Goal: Task Accomplishment & Management: Manage account settings

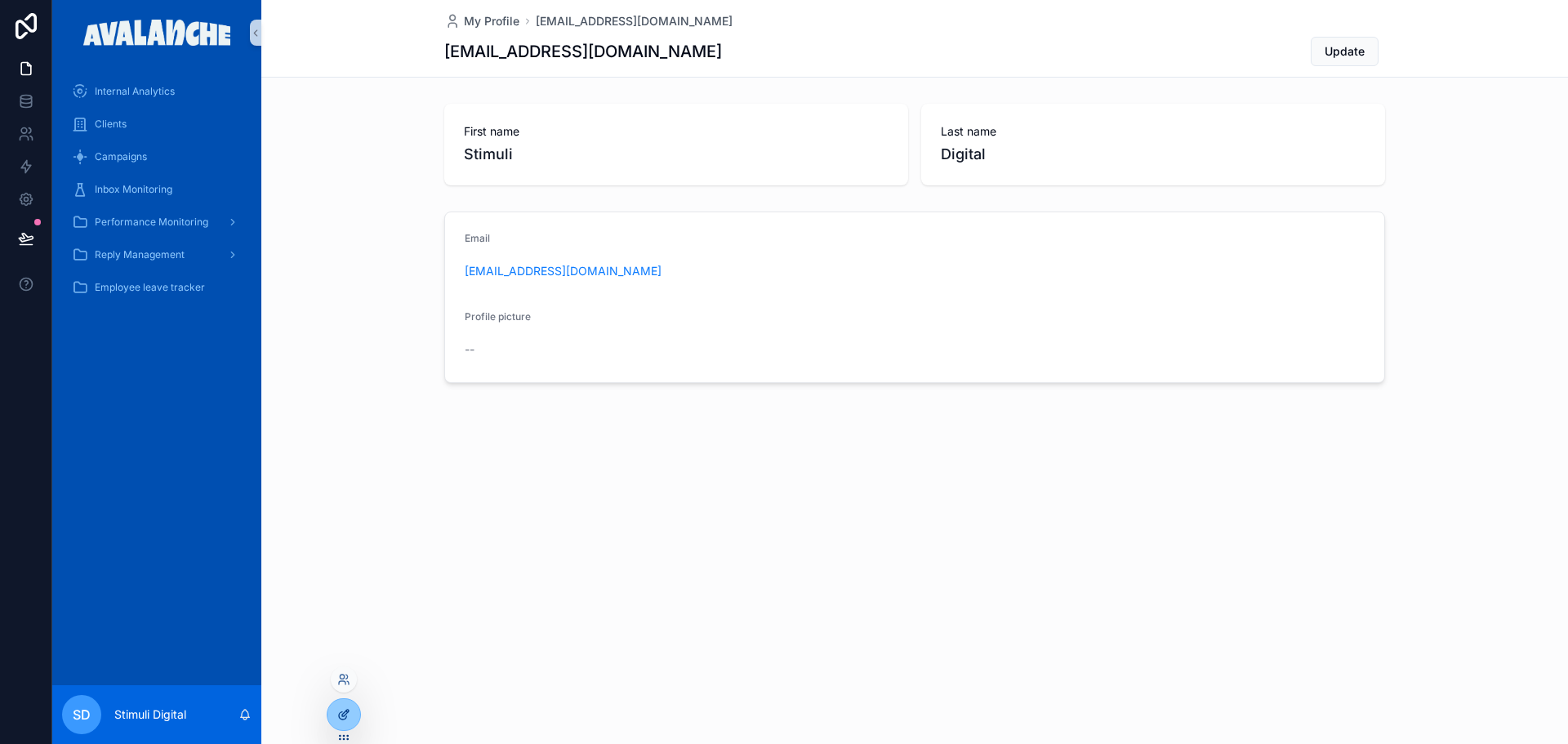
click at [351, 712] on div at bounding box center [344, 715] width 33 height 31
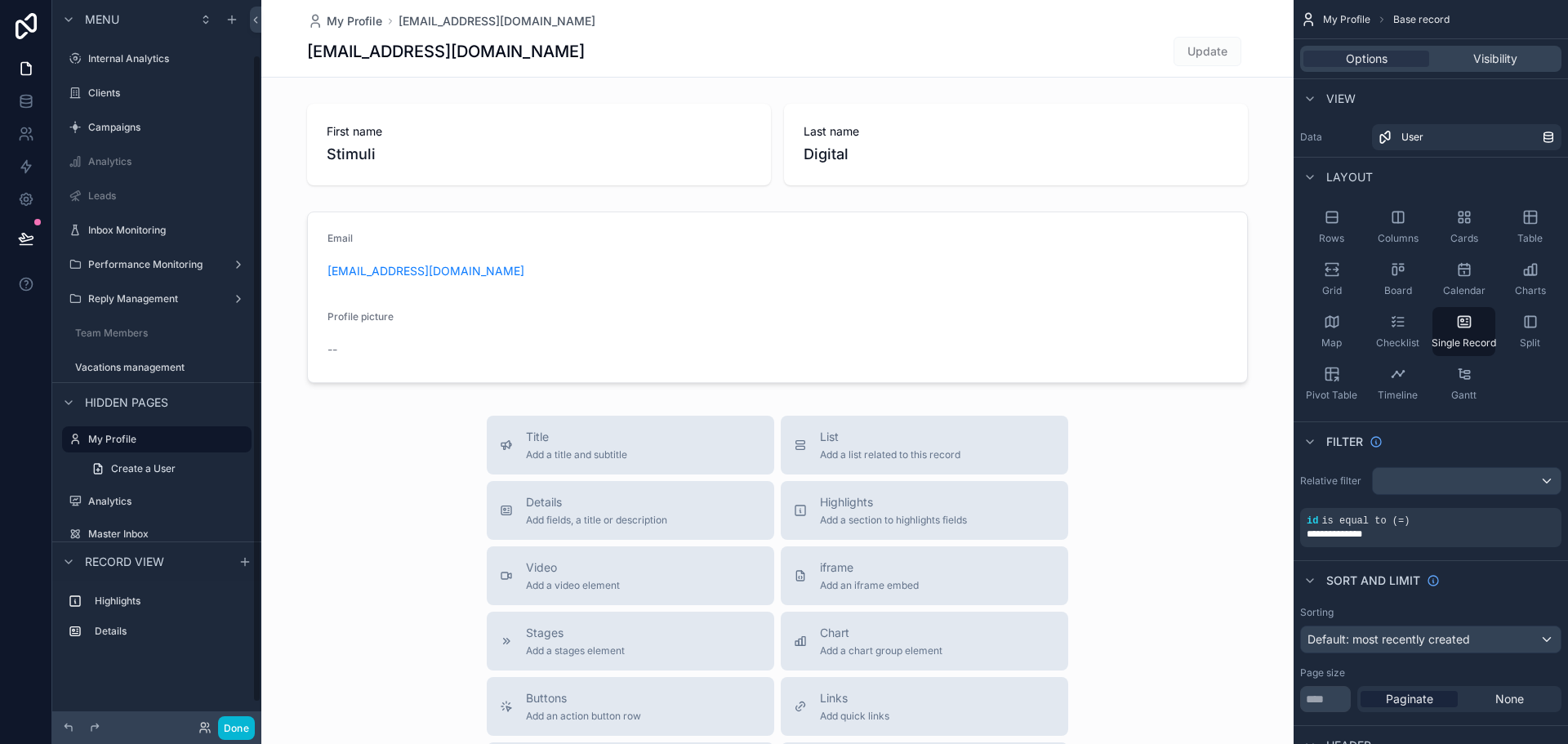
scroll to position [61, 0]
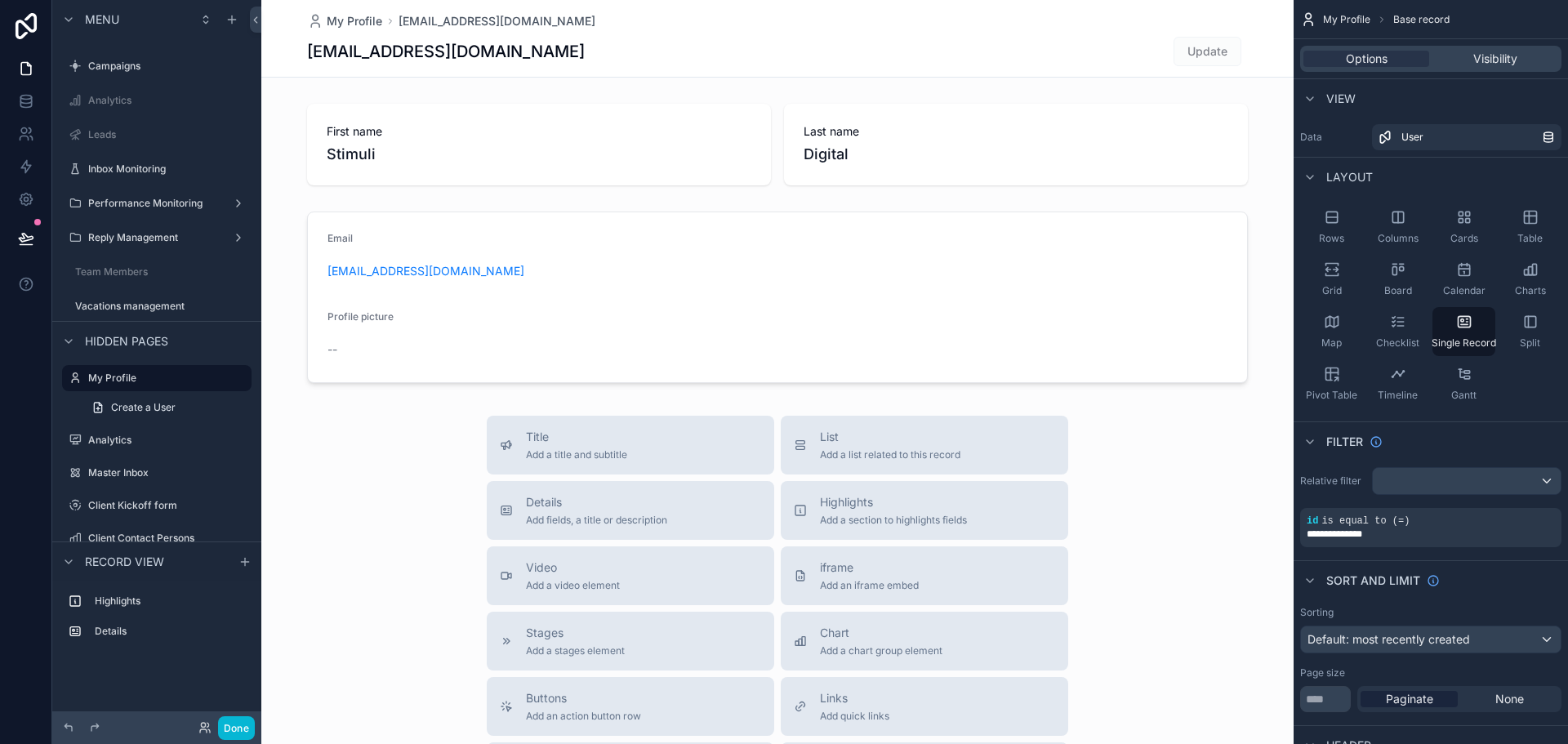
click at [201, 720] on div "Done" at bounding box center [222, 728] width 66 height 24
click at [204, 728] on icon at bounding box center [205, 728] width 13 height 13
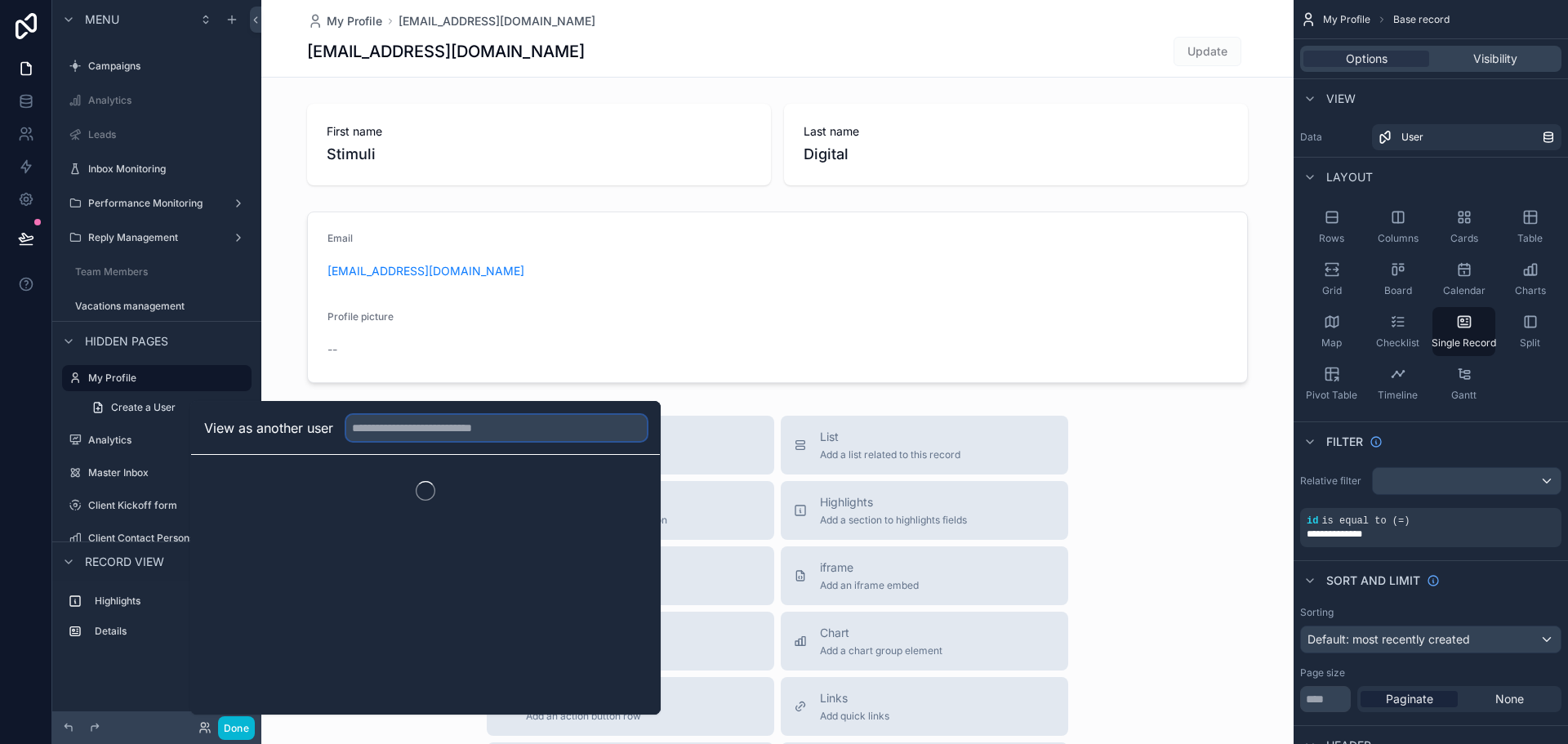
click at [435, 423] on input "text" at bounding box center [496, 428] width 300 height 26
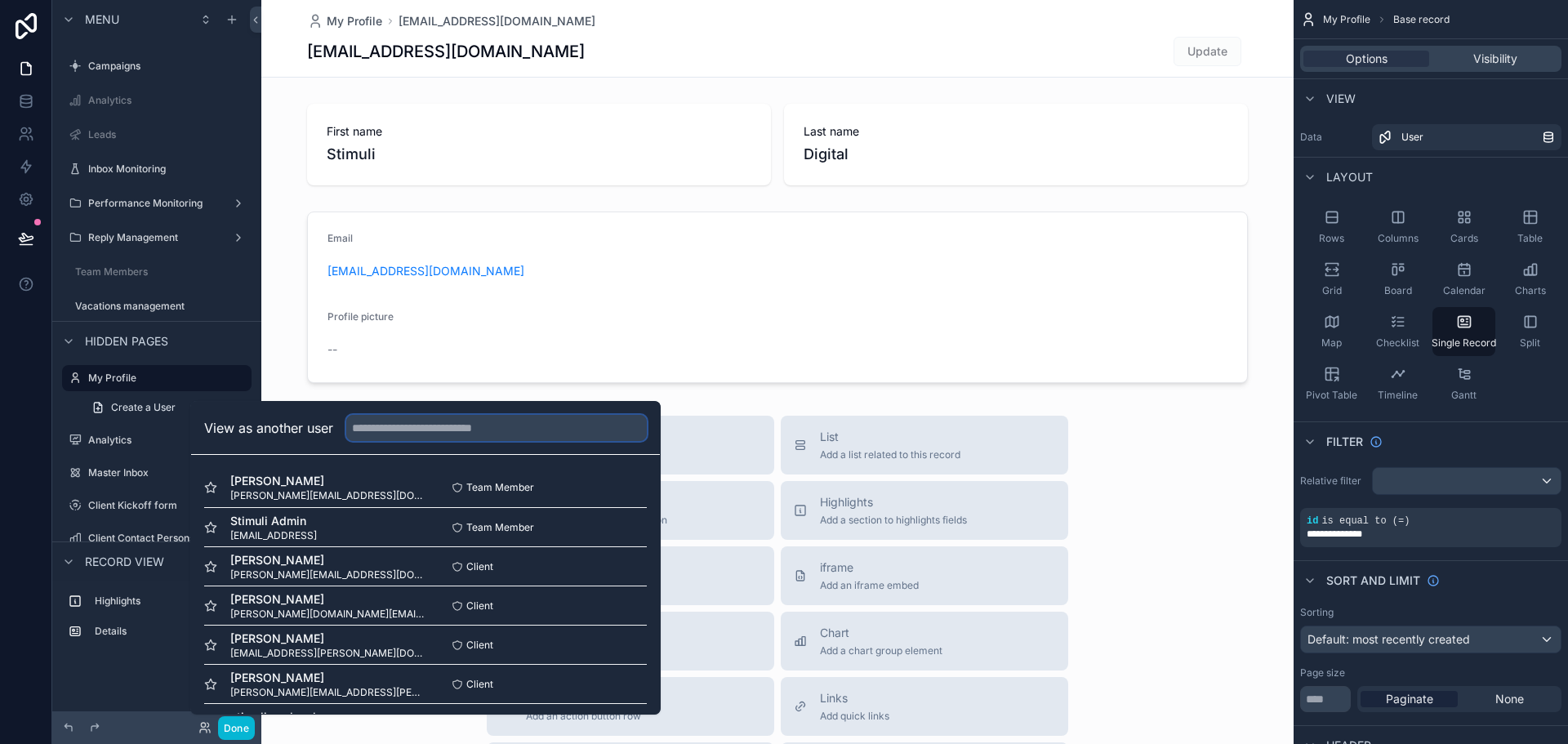
paste input "**********"
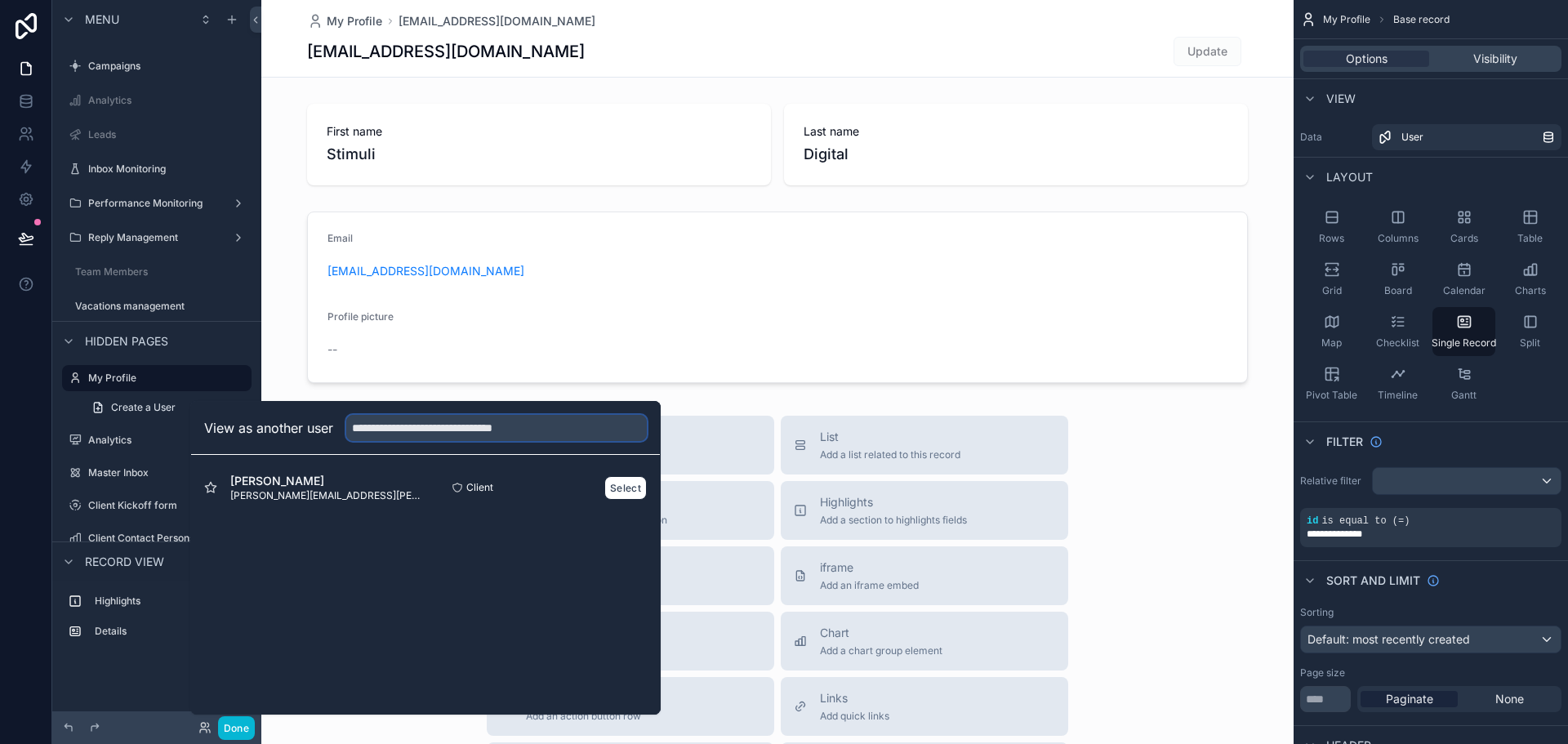
type input "**********"
click at [383, 490] on span "[PERSON_NAME][EMAIL_ADDRESS][PERSON_NAME][PERSON_NAME][DOMAIN_NAME]" at bounding box center [328, 495] width 195 height 13
click at [614, 484] on button "Select" at bounding box center [626, 488] width 43 height 24
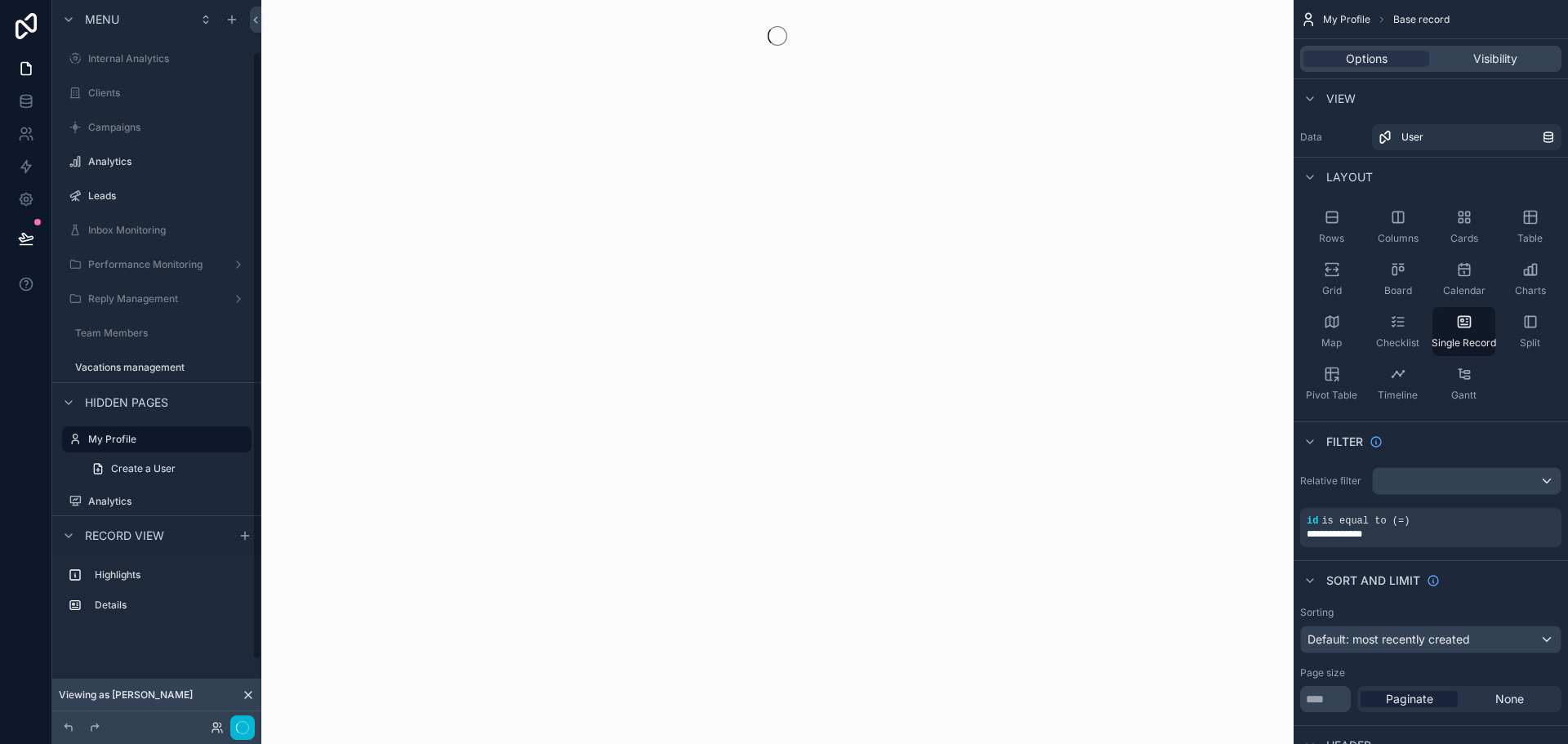
scroll to position [61, 0]
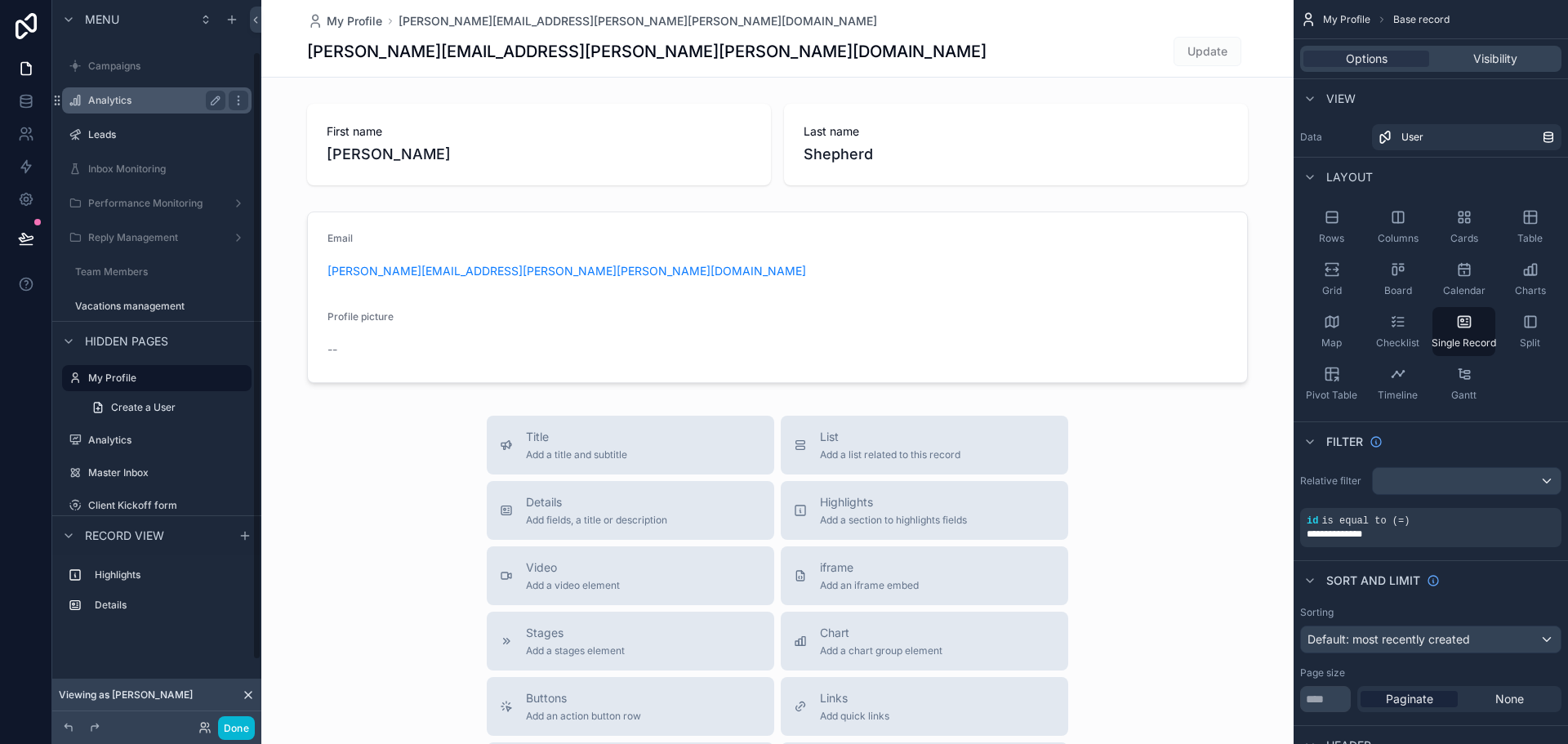
click at [112, 99] on label "Analytics" at bounding box center [153, 100] width 130 height 13
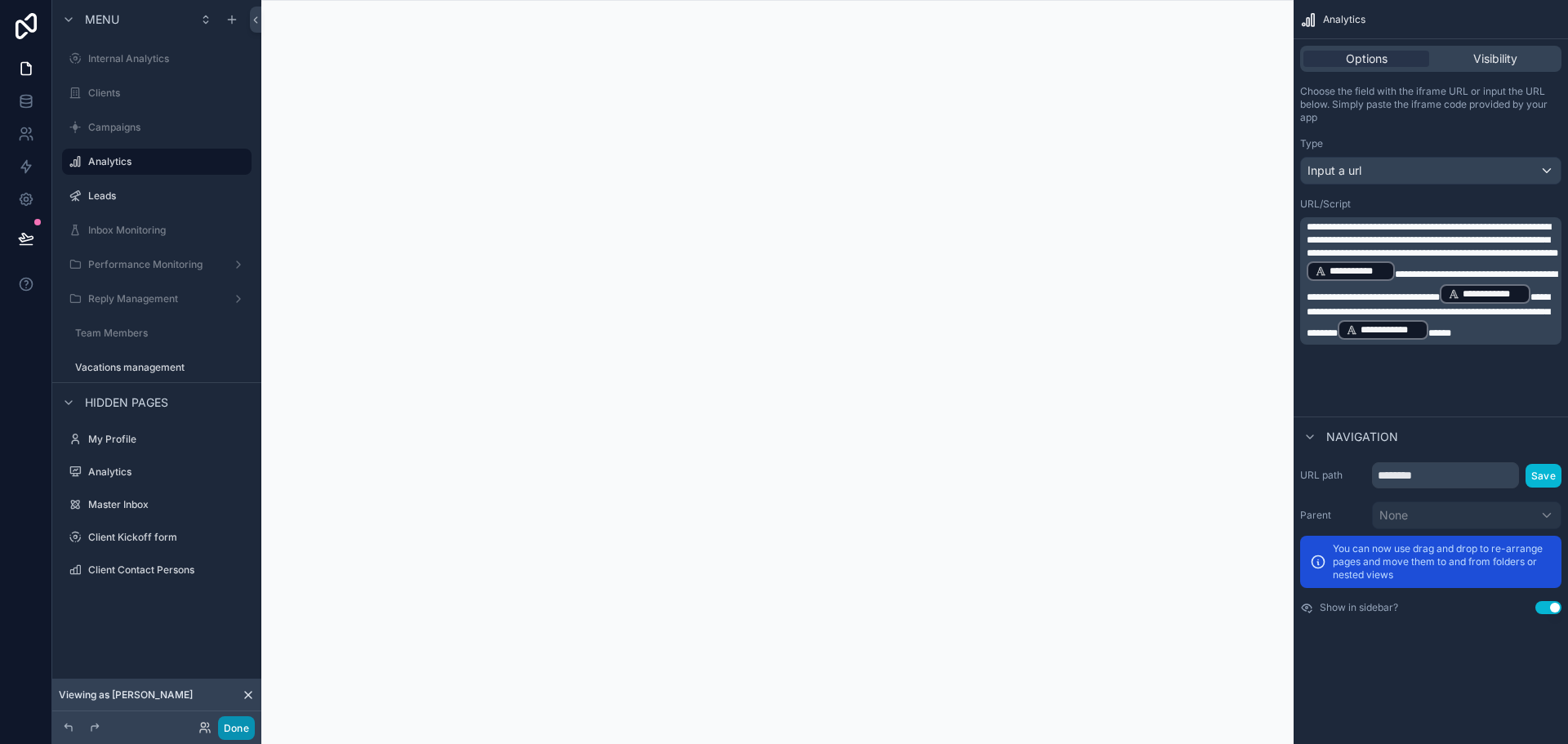
click at [233, 723] on button "Done" at bounding box center [236, 728] width 36 height 24
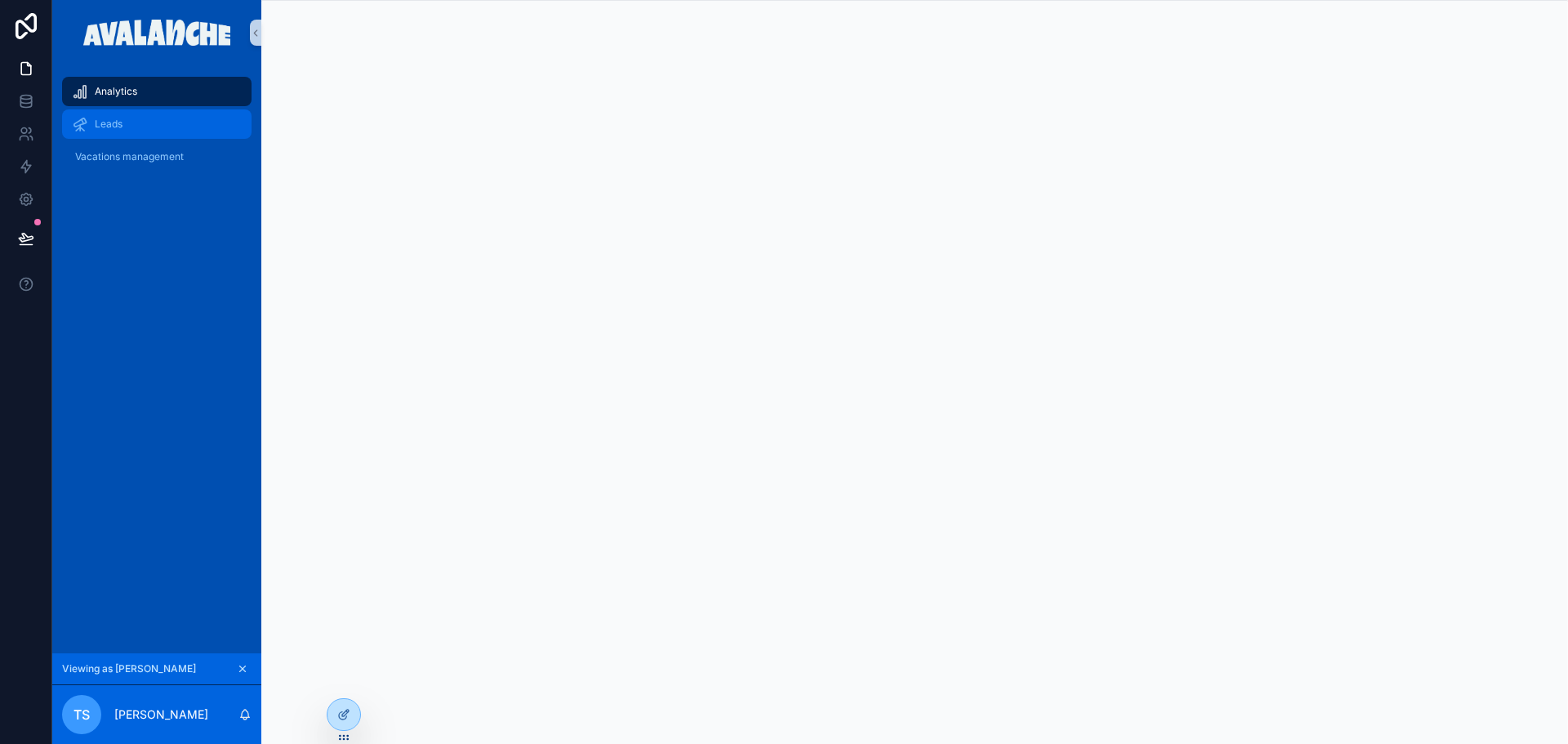
click at [179, 120] on div "Leads" at bounding box center [157, 124] width 170 height 26
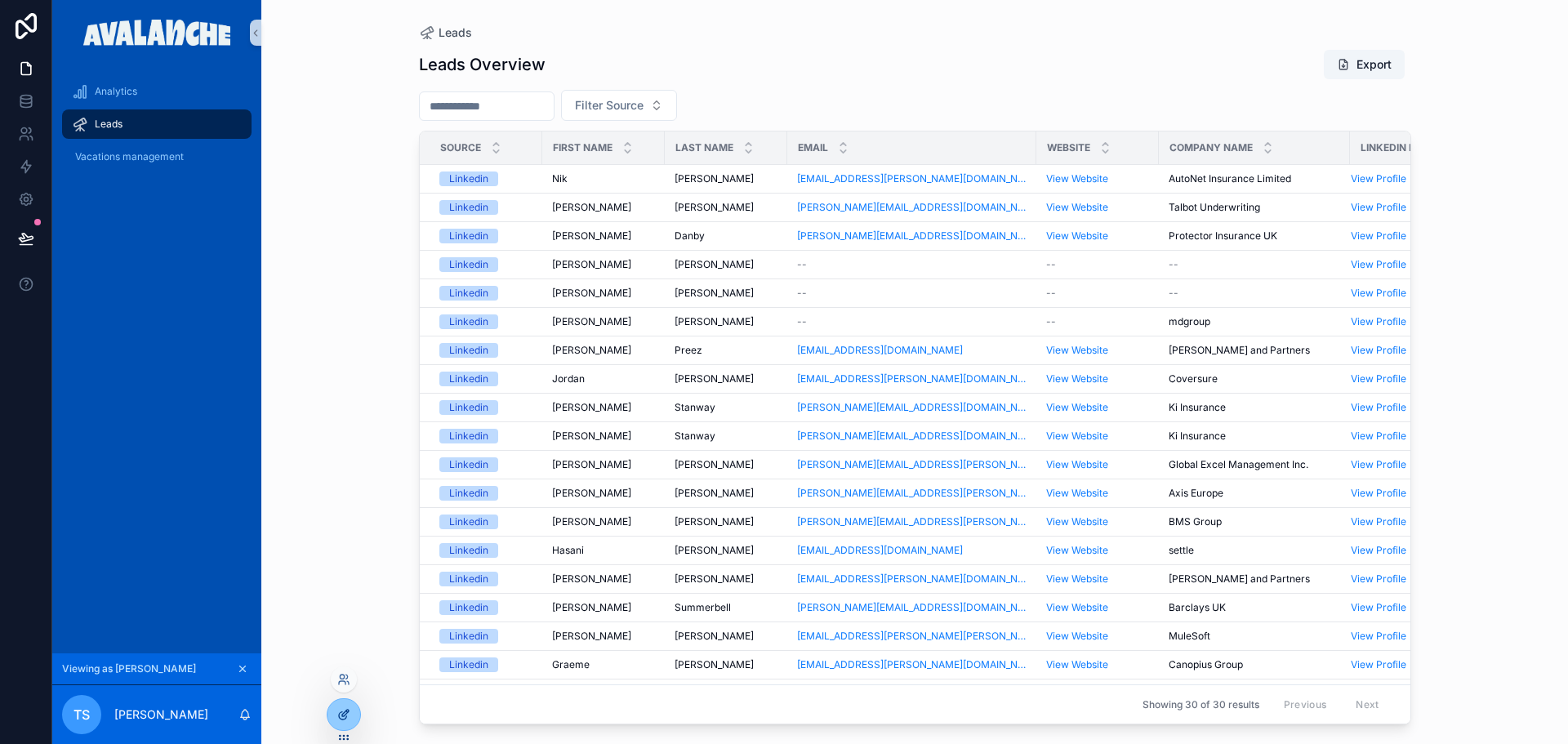
click at [345, 722] on div at bounding box center [344, 715] width 33 height 31
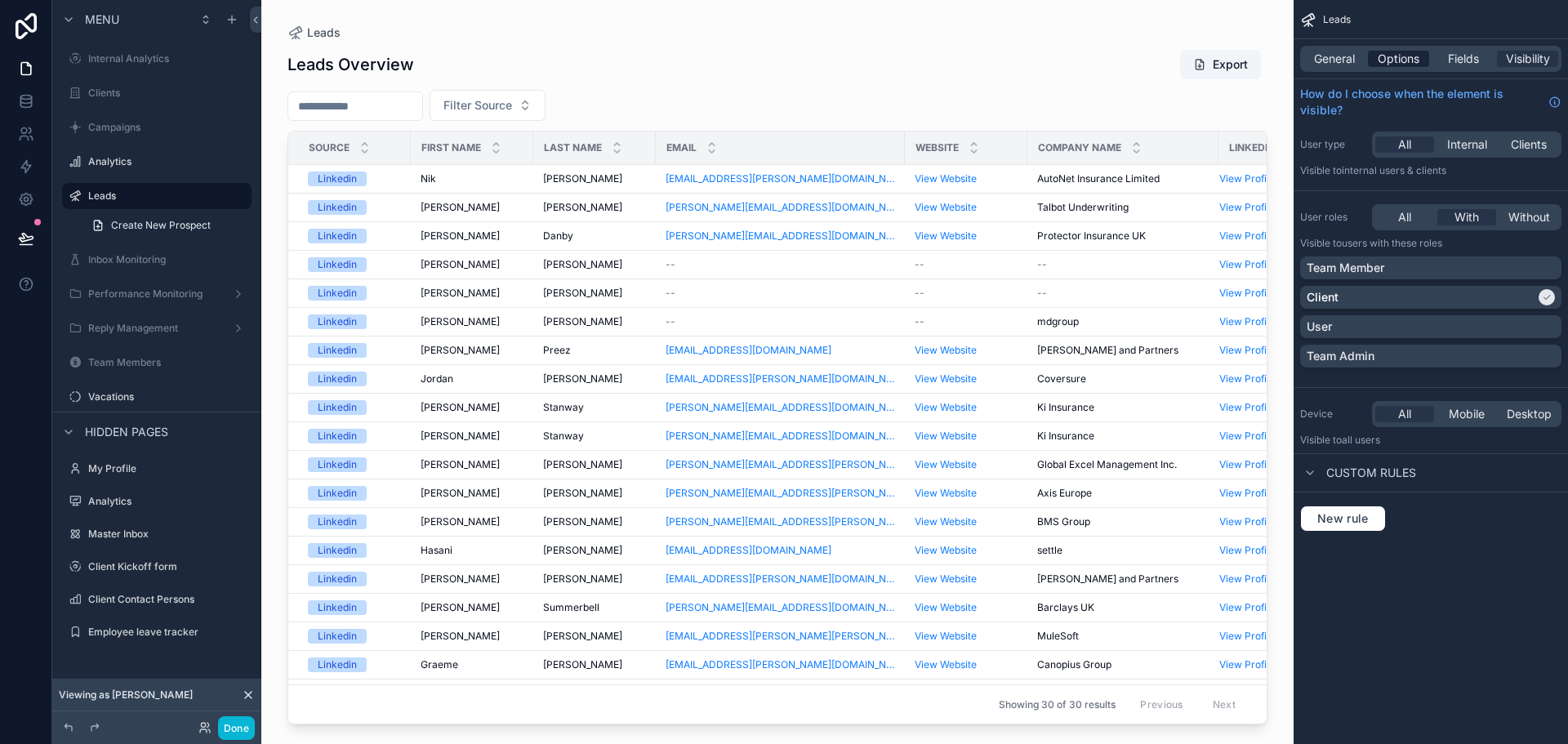
click at [1398, 56] on span "Options" at bounding box center [1399, 59] width 42 height 16
